Goal: Book appointment/travel/reservation

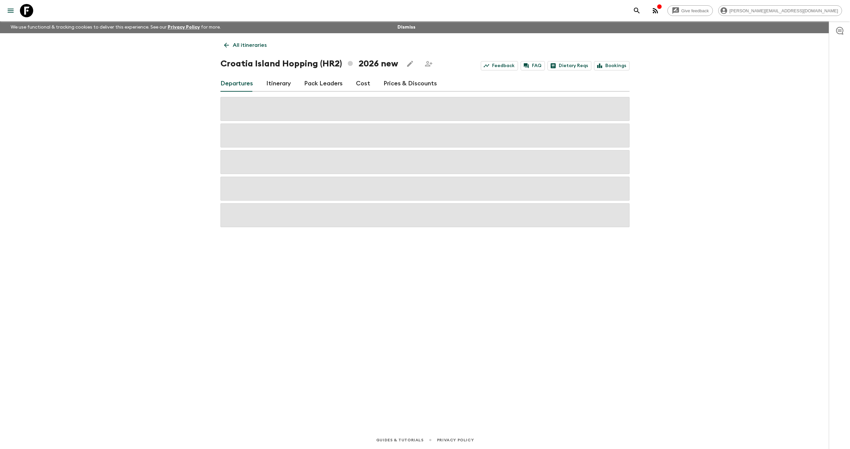
click at [640, 11] on icon "search adventures" at bounding box center [636, 11] width 8 height 8
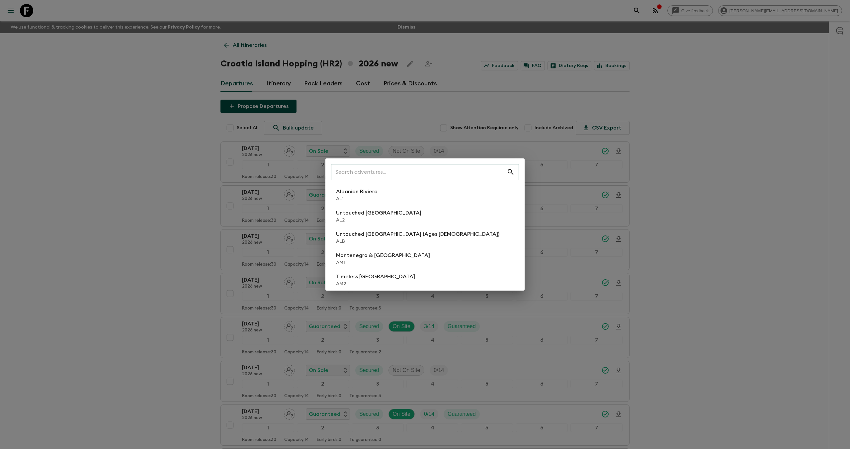
drag, startPoint x: 685, startPoint y: 75, endPoint x: 345, endPoint y: 25, distance: 343.5
click at [683, 75] on div "​ Albanian Riviera [GEOGRAPHIC_DATA] Untouched [GEOGRAPHIC_DATA] [GEOGRAPHIC_DA…" at bounding box center [425, 224] width 850 height 449
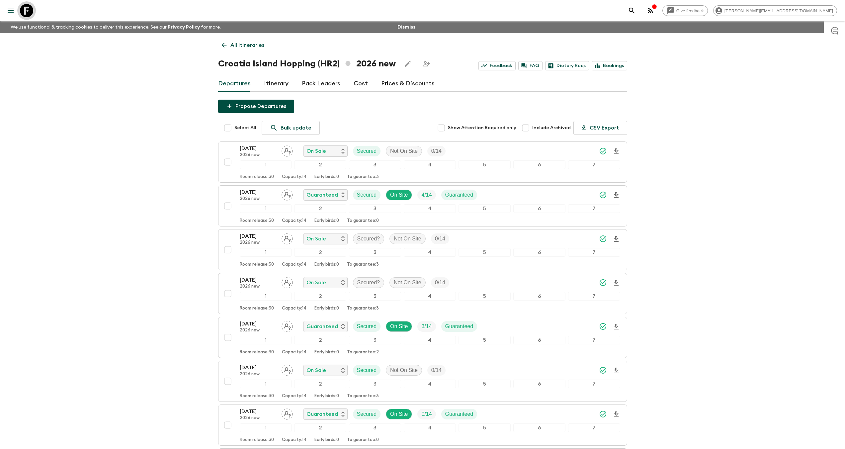
click at [31, 11] on icon at bounding box center [26, 10] width 13 height 13
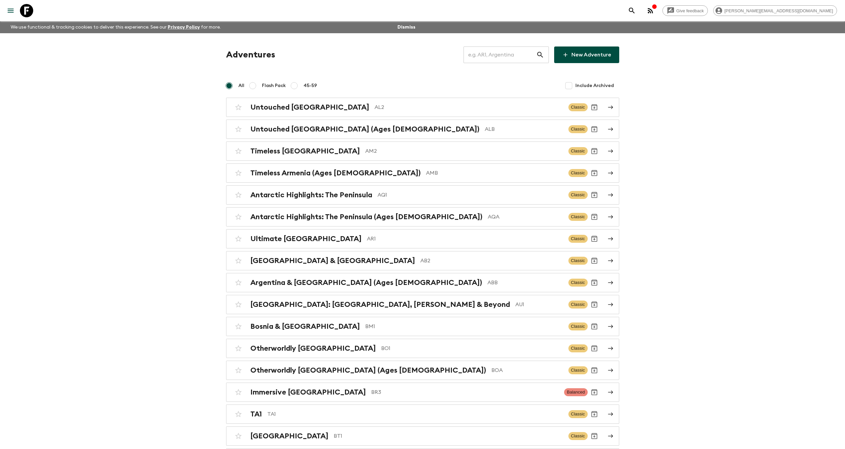
click at [492, 55] on input "text" at bounding box center [499, 54] width 73 height 19
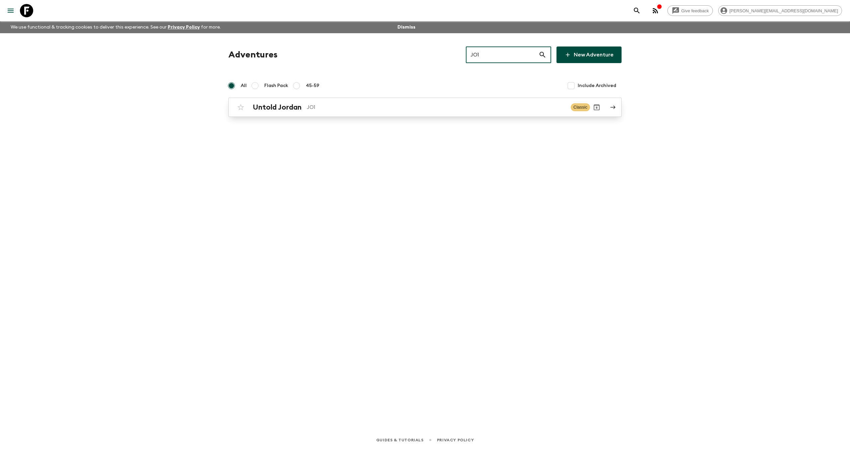
type input "JO1"
click at [280, 109] on h2 "Untold Jordan" at bounding box center [277, 107] width 49 height 9
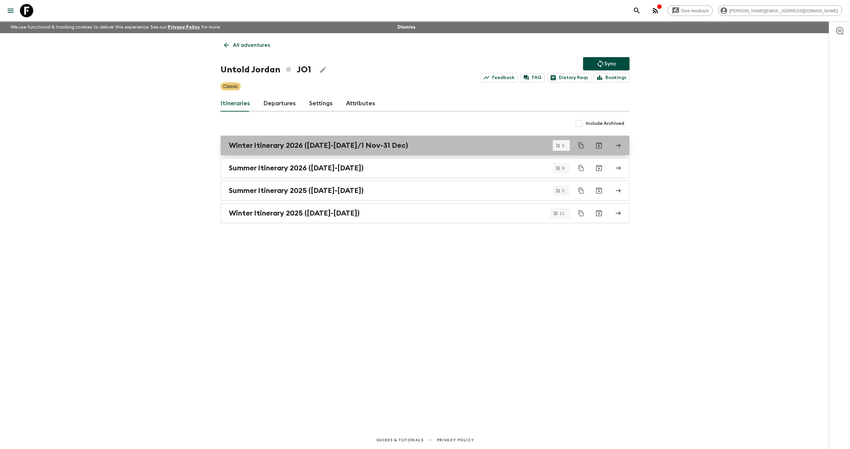
click at [367, 147] on h2 "Winter Itinerary 2026 ([DATE]-[DATE]/1 Nov-31 Dec)" at bounding box center [318, 145] width 179 height 9
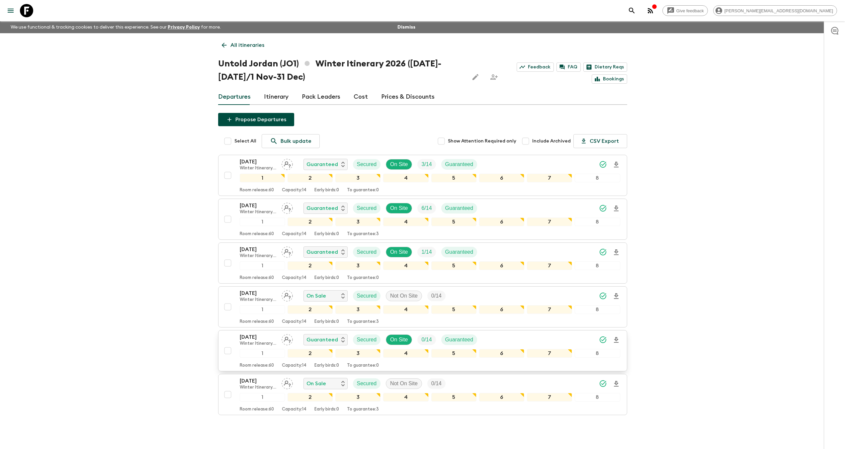
click at [258, 335] on p "[DATE]" at bounding box center [258, 337] width 37 height 8
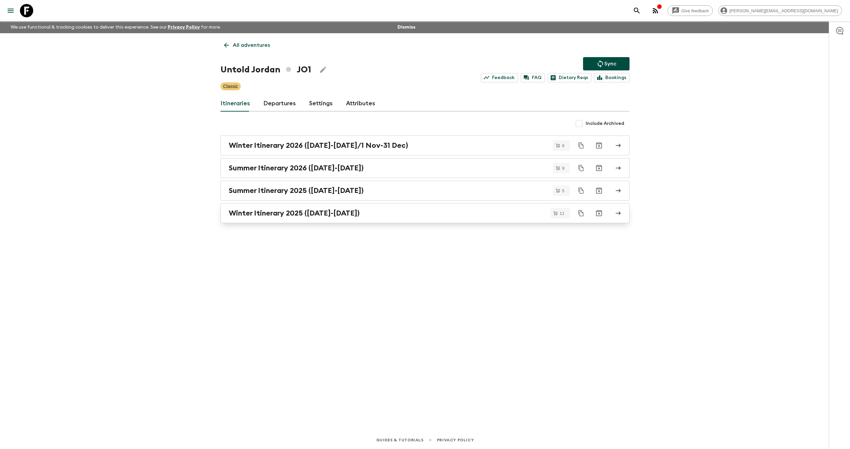
click at [330, 214] on h2 "Winter Itinerary 2025 ([DATE]-[DATE])" at bounding box center [294, 213] width 131 height 9
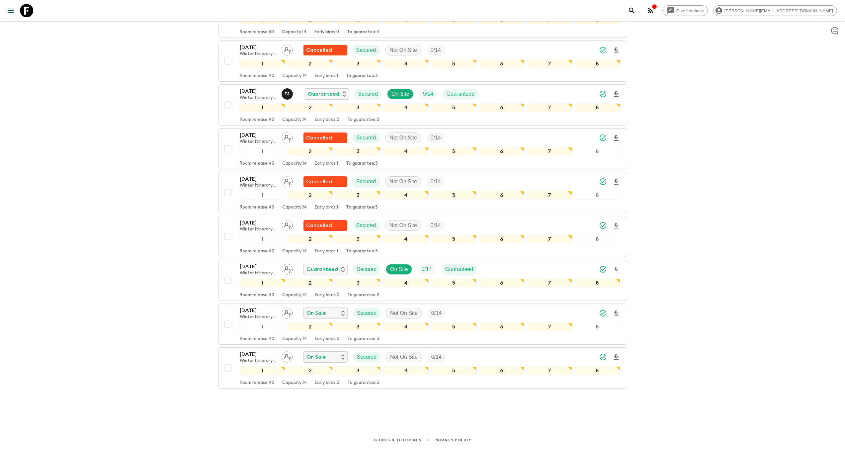
scroll to position [246, 0]
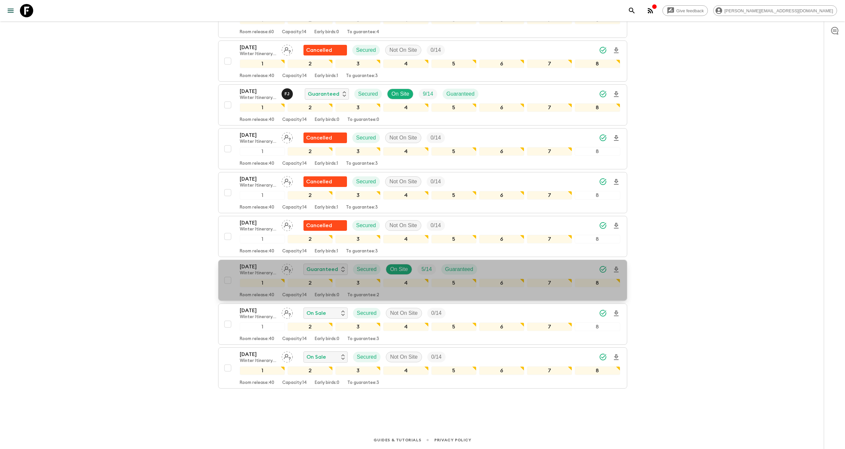
click at [262, 266] on p "[DATE]" at bounding box center [258, 266] width 37 height 8
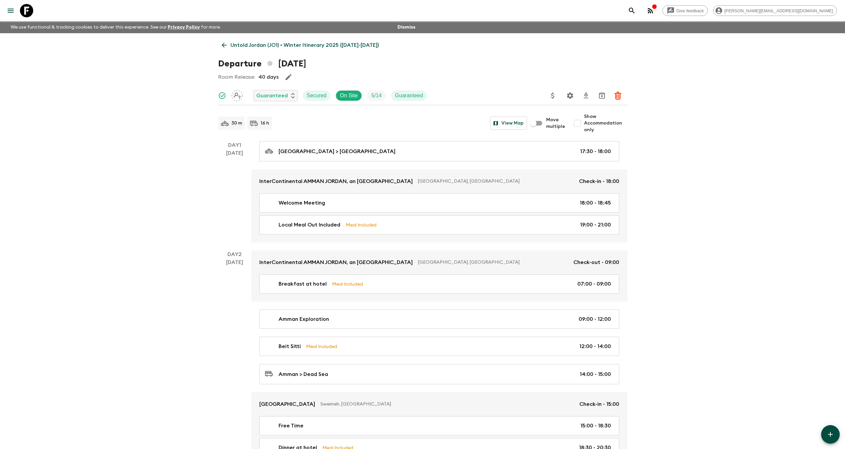
click at [247, 48] on p "Untold Jordan (JO1) • Winter Itinerary 2025 ([DATE]-[DATE])" at bounding box center [304, 45] width 148 height 8
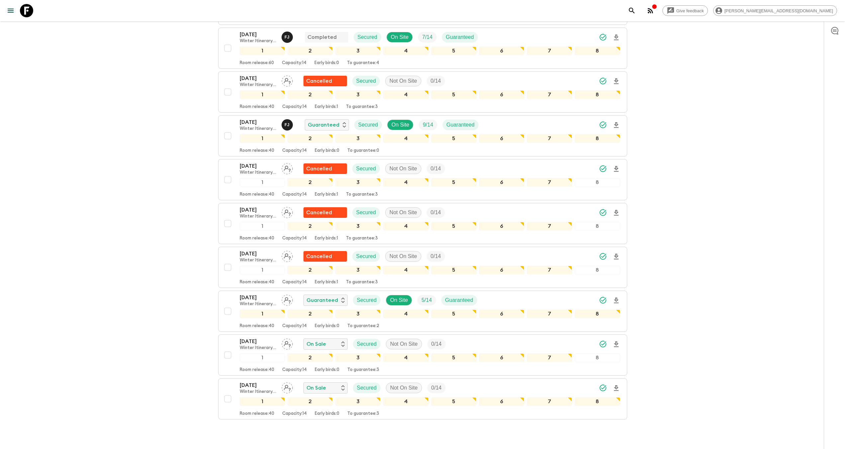
scroll to position [246, 0]
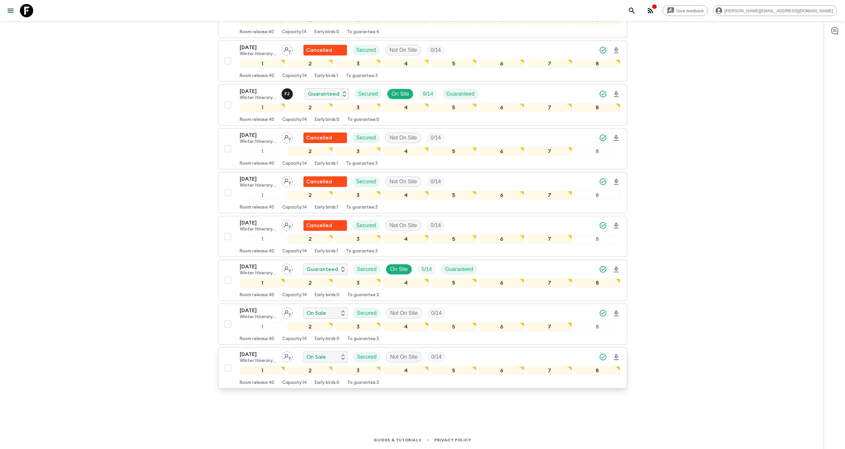
click at [249, 358] on div "[DATE] Winter Itinerary 2025 ([DATE]-[DATE])" at bounding box center [258, 356] width 37 height 13
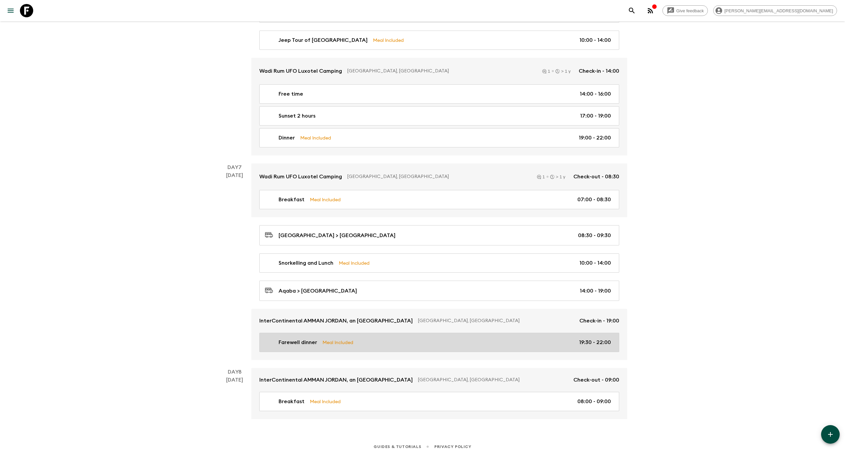
scroll to position [1050, 0]
